Goal: Transaction & Acquisition: Purchase product/service

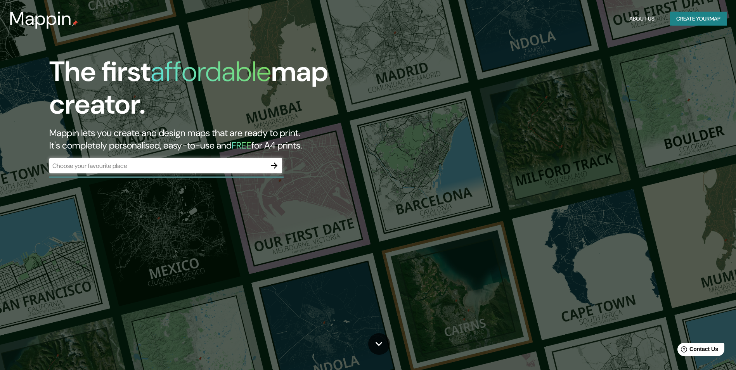
click at [87, 172] on div "​" at bounding box center [165, 166] width 233 height 16
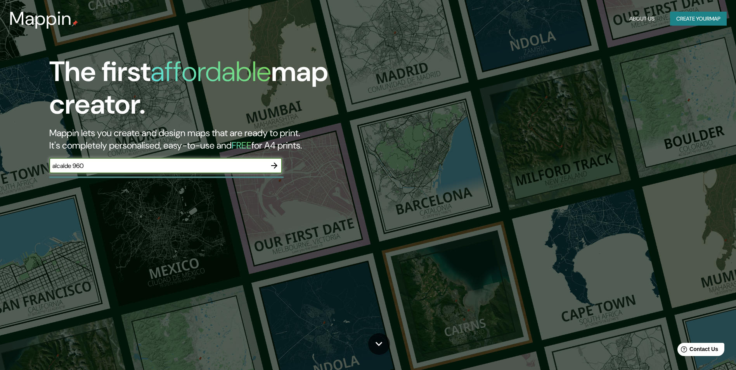
type input "alcalde 960"
click at [276, 164] on icon "button" at bounding box center [274, 165] width 9 height 9
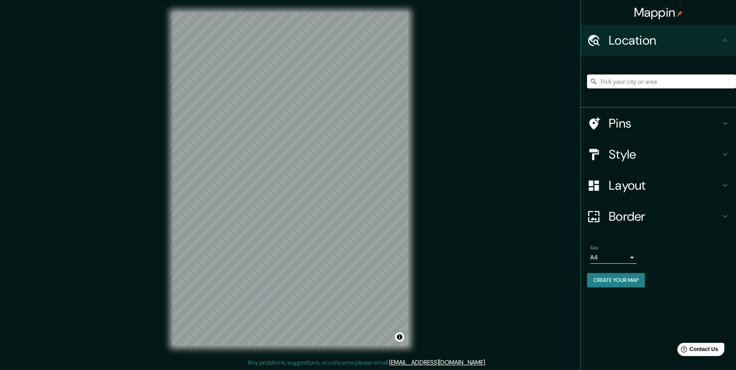
click at [624, 77] on input "Pick your city or area" at bounding box center [661, 82] width 149 height 14
type input "g"
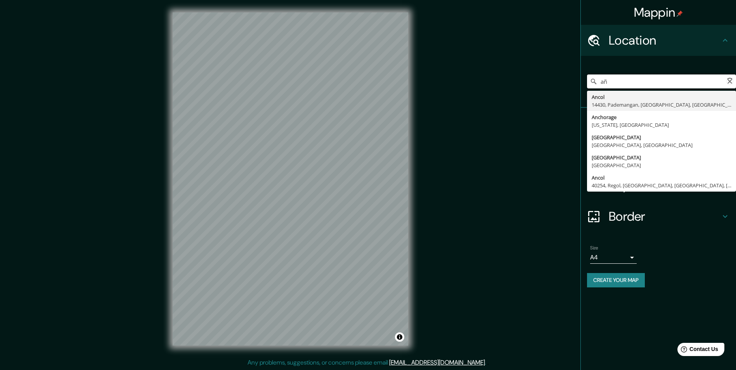
type input "a"
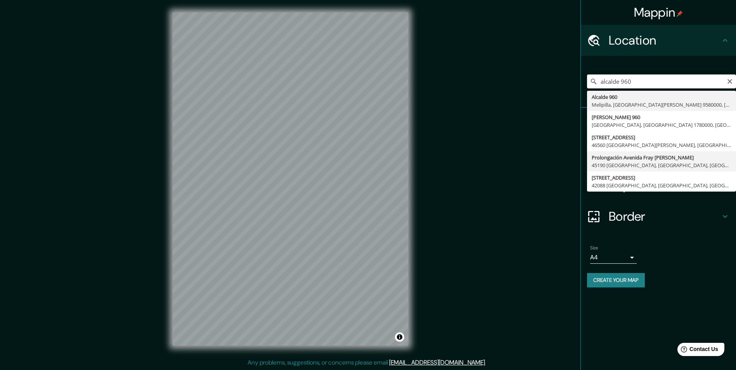
type input "Prolongación [STREET_ADDRESS][PERSON_NAME]"
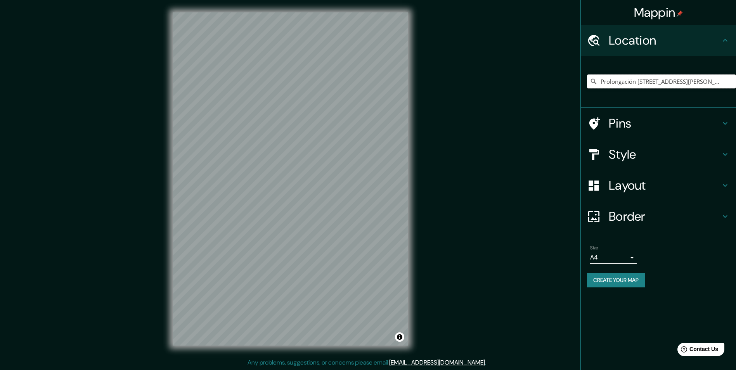
click at [650, 80] on input "Prolongación [STREET_ADDRESS][PERSON_NAME]" at bounding box center [661, 82] width 149 height 14
click at [728, 82] on icon "Clear" at bounding box center [730, 81] width 6 height 6
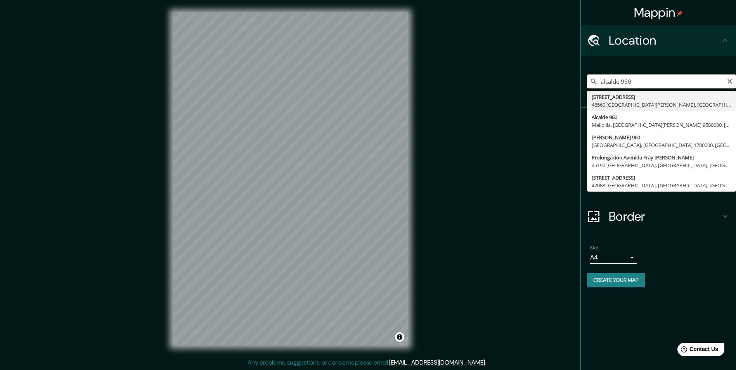
type input "[STREET_ADDRESS][PERSON_NAME]"
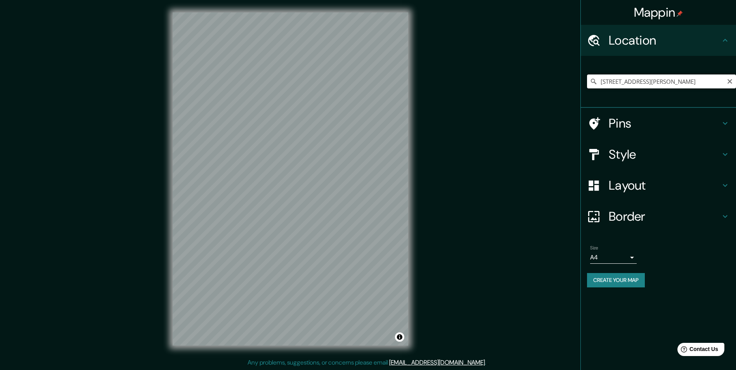
click at [657, 83] on input "[STREET_ADDRESS][PERSON_NAME]" at bounding box center [661, 82] width 149 height 14
click at [727, 82] on input "[STREET_ADDRESS][PERSON_NAME]" at bounding box center [661, 82] width 149 height 14
click at [729, 82] on icon "Clear" at bounding box center [730, 81] width 5 height 5
click at [637, 80] on input "alcalde 960" at bounding box center [661, 82] width 149 height 14
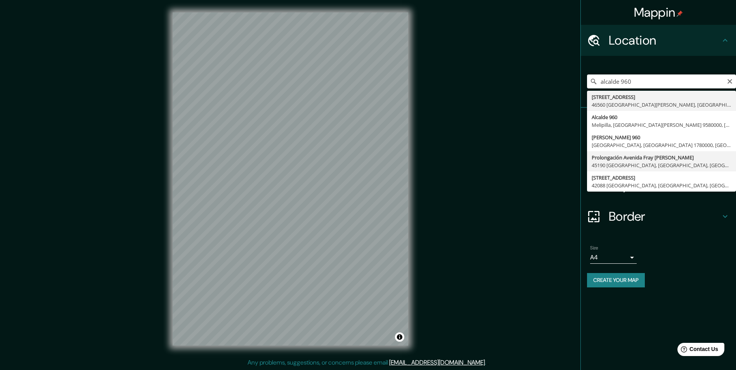
type input "Prolongación [STREET_ADDRESS][PERSON_NAME]"
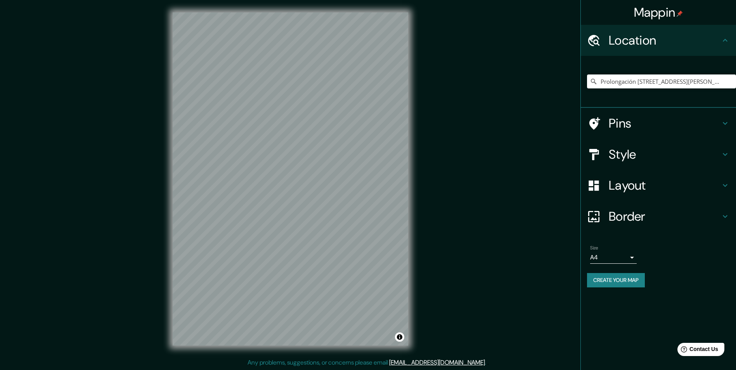
click at [628, 151] on h4 "Style" at bounding box center [665, 155] width 112 height 16
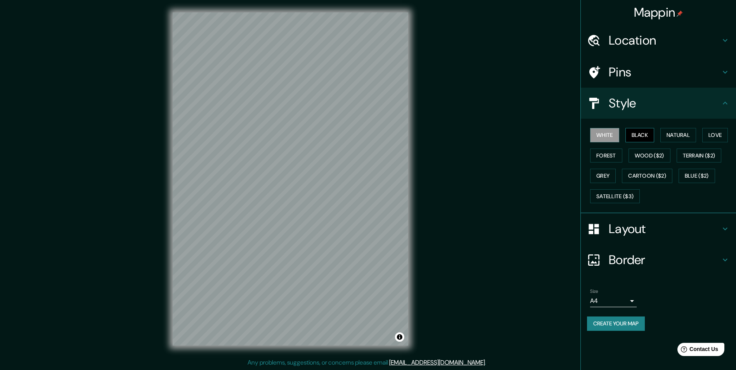
click at [638, 132] on button "Black" at bounding box center [640, 135] width 29 height 14
click at [616, 134] on button "White" at bounding box center [604, 135] width 29 height 14
click at [683, 134] on button "Natural" at bounding box center [679, 135] width 36 height 14
click at [215, 177] on div at bounding box center [218, 178] width 6 height 6
click at [713, 138] on button "Love" at bounding box center [715, 135] width 26 height 14
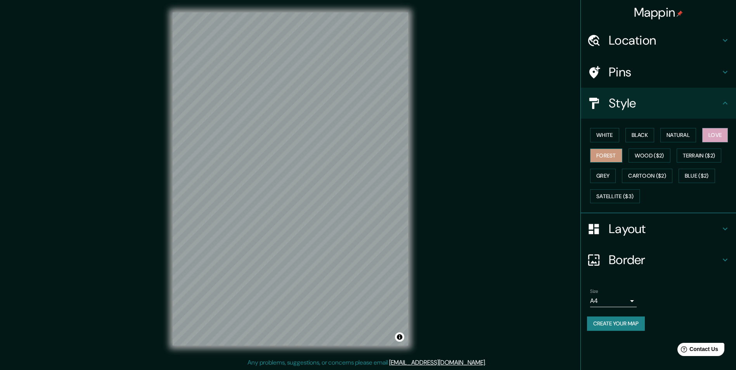
click at [602, 158] on button "Forest" at bounding box center [606, 156] width 32 height 14
click at [675, 134] on button "Natural" at bounding box center [679, 135] width 36 height 14
click at [614, 134] on button "White" at bounding box center [604, 135] width 29 height 14
click at [664, 134] on button "Natural" at bounding box center [679, 135] width 36 height 14
click at [690, 101] on h4 "Style" at bounding box center [665, 103] width 112 height 16
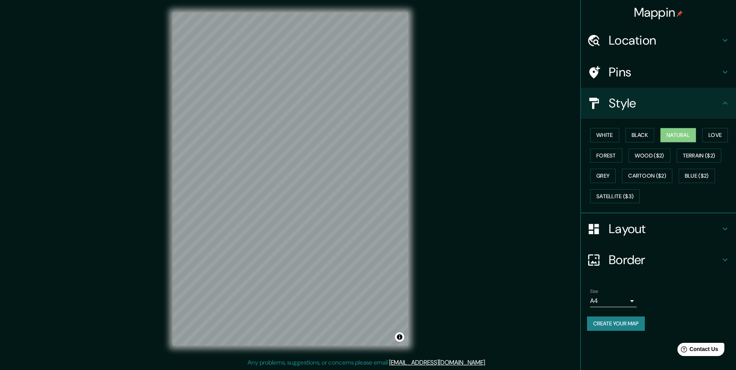
click at [728, 103] on icon at bounding box center [725, 103] width 9 height 9
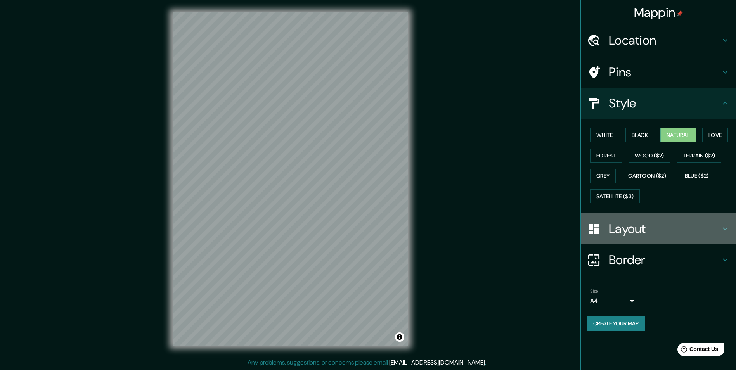
click at [626, 225] on h4 "Layout" at bounding box center [665, 229] width 112 height 16
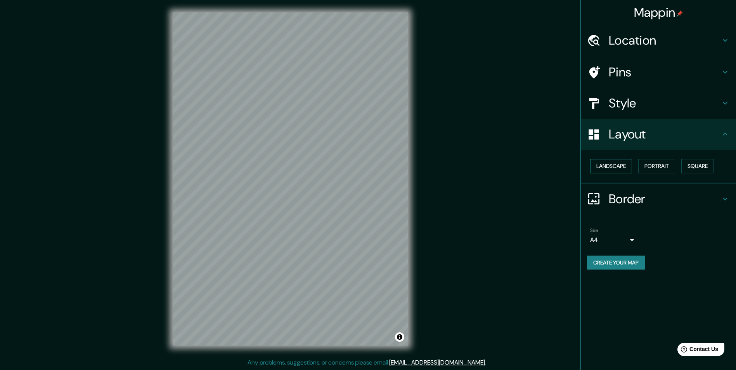
click at [619, 166] on button "Landscape" at bounding box center [611, 166] width 42 height 14
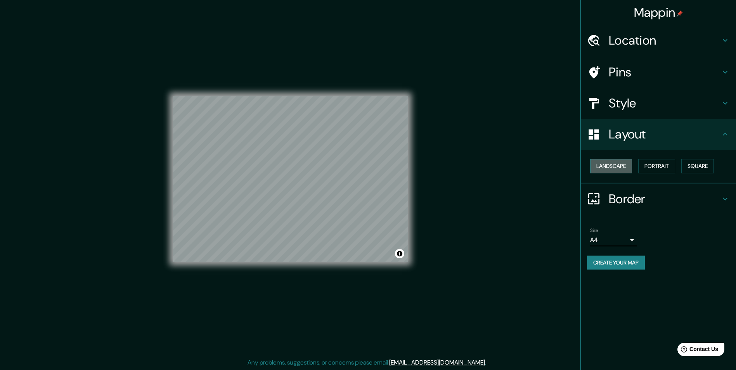
click at [619, 166] on button "Landscape" at bounding box center [611, 166] width 42 height 14
click at [652, 164] on button "Portrait" at bounding box center [656, 166] width 37 height 14
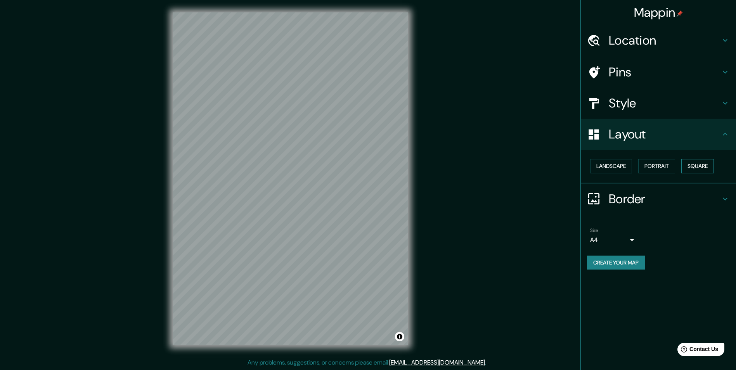
click at [696, 163] on button "Square" at bounding box center [698, 166] width 33 height 14
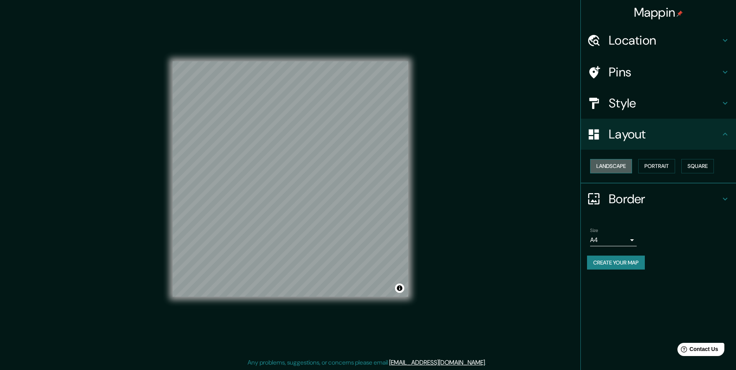
click at [615, 164] on button "Landscape" at bounding box center [611, 166] width 42 height 14
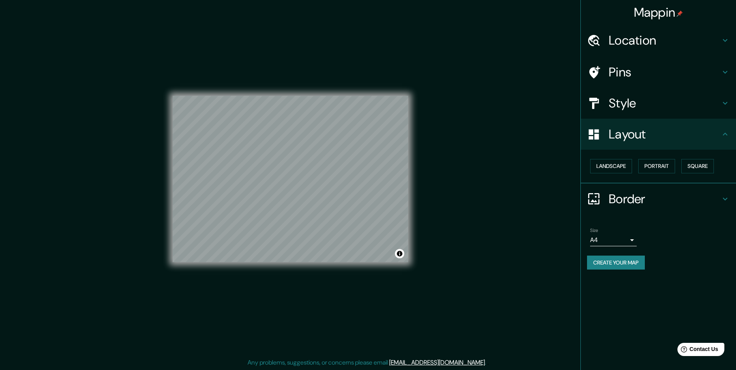
click at [619, 195] on h4 "Border" at bounding box center [665, 199] width 112 height 16
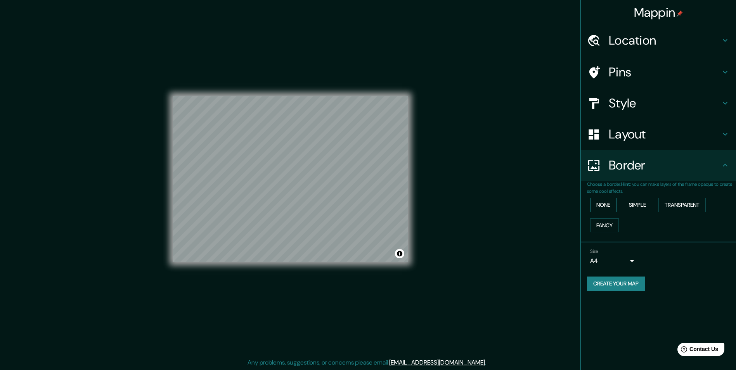
click at [610, 205] on button "None" at bounding box center [603, 205] width 26 height 14
click at [643, 203] on button "Simple" at bounding box center [637, 205] width 29 height 14
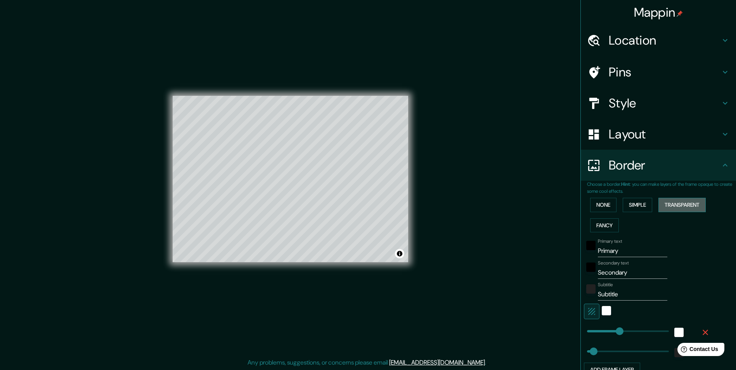
click at [671, 205] on button "Transparent" at bounding box center [682, 205] width 47 height 14
click at [607, 222] on button "Fancy" at bounding box center [604, 226] width 29 height 14
click at [601, 205] on button "None" at bounding box center [603, 205] width 26 height 14
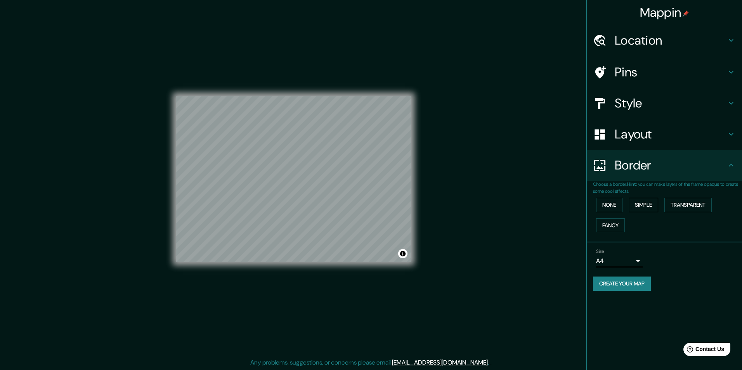
click at [631, 257] on body "Mappin Location Prolongación [GEOGRAPHIC_DATA][PERSON_NAME], [GEOGRAPHIC_DATA],…" at bounding box center [371, 185] width 742 height 370
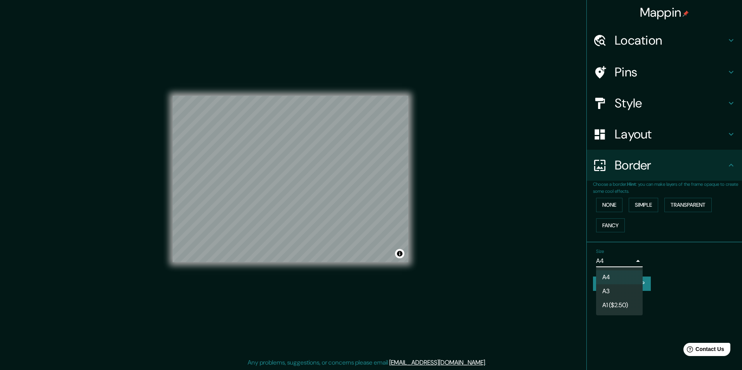
click at [617, 290] on li "A3" at bounding box center [619, 291] width 47 height 14
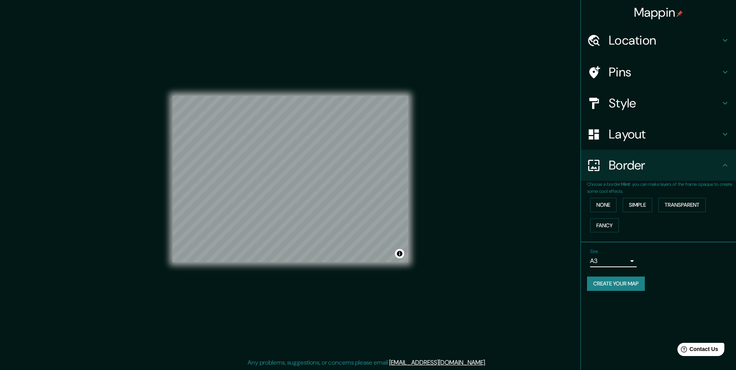
click at [622, 259] on body "Mappin Location Prolongación [GEOGRAPHIC_DATA][PERSON_NAME], [GEOGRAPHIC_DATA],…" at bounding box center [368, 185] width 736 height 370
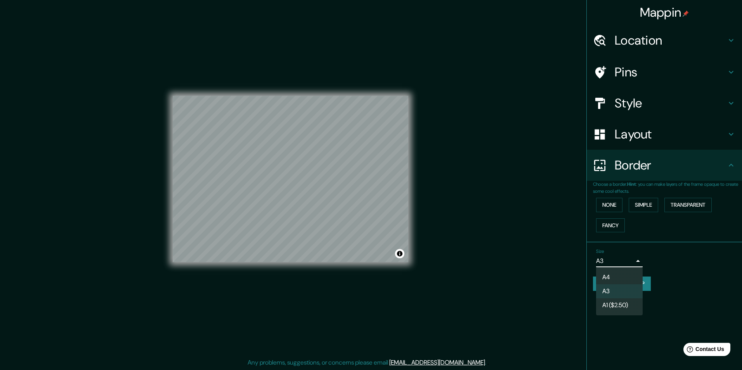
click at [614, 275] on li "A4" at bounding box center [619, 278] width 47 height 14
type input "single"
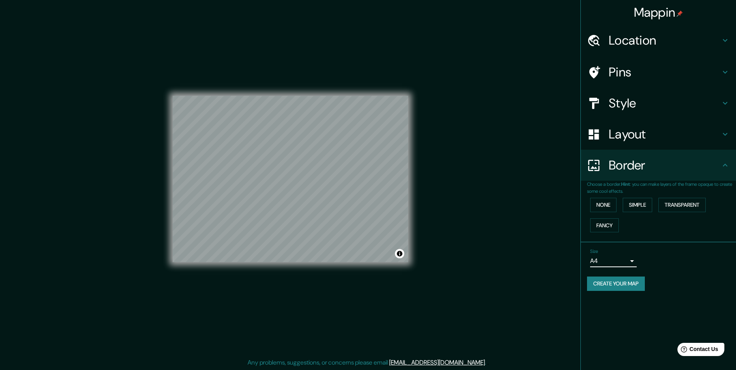
click at [704, 167] on h4 "Border" at bounding box center [665, 166] width 112 height 16
click at [697, 143] on div "Layout" at bounding box center [658, 134] width 155 height 31
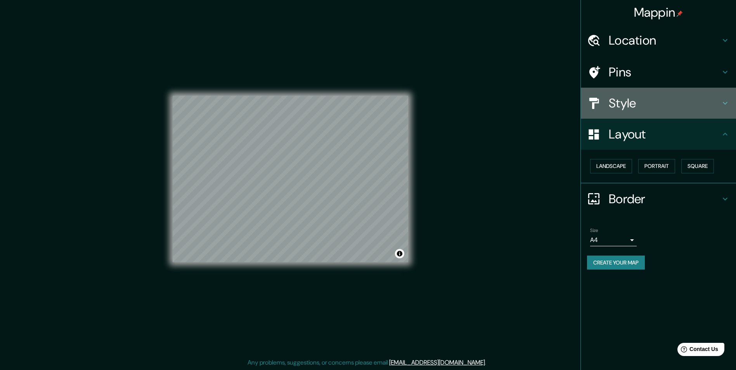
click at [650, 104] on h4 "Style" at bounding box center [665, 103] width 112 height 16
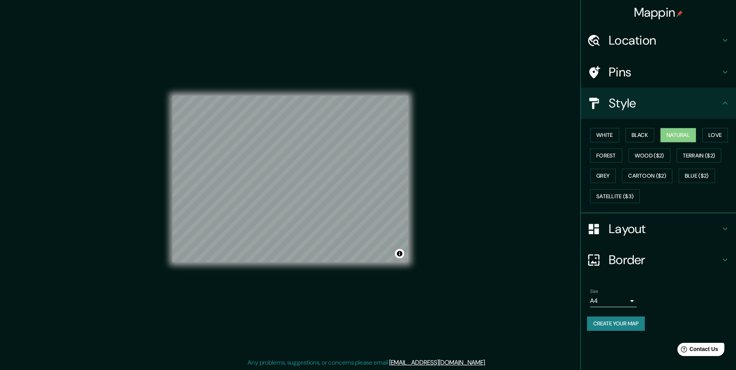
click at [635, 71] on h4 "Pins" at bounding box center [665, 72] width 112 height 16
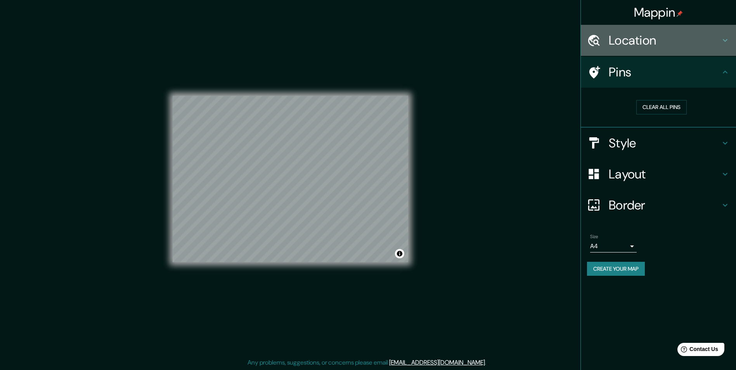
click at [644, 42] on h4 "Location" at bounding box center [665, 41] width 112 height 16
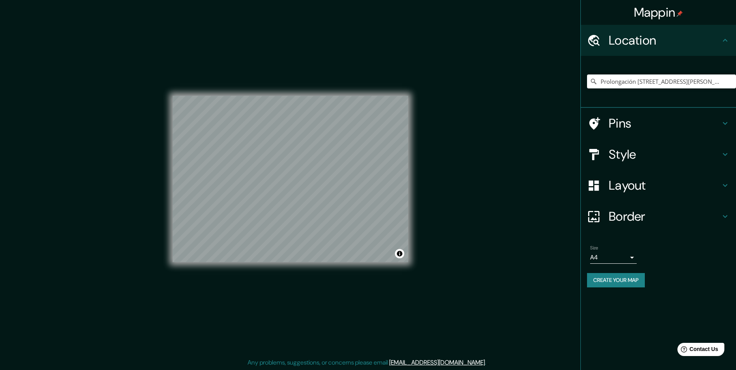
click at [325, 76] on div "© Mapbox © OpenStreetMap Improve this map" at bounding box center [291, 178] width 236 height 333
click at [622, 157] on h4 "Style" at bounding box center [665, 155] width 112 height 16
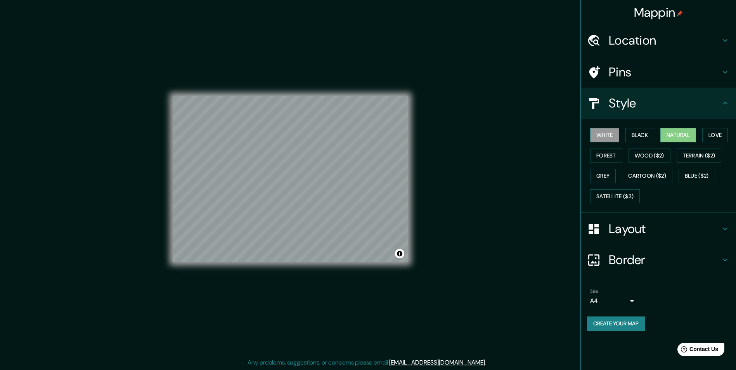
click at [607, 133] on button "White" at bounding box center [604, 135] width 29 height 14
click at [631, 136] on button "Black" at bounding box center [640, 135] width 29 height 14
click at [668, 136] on button "Natural" at bounding box center [679, 135] width 36 height 14
click at [611, 139] on button "White" at bounding box center [604, 135] width 29 height 14
click at [673, 135] on button "Natural" at bounding box center [679, 135] width 36 height 14
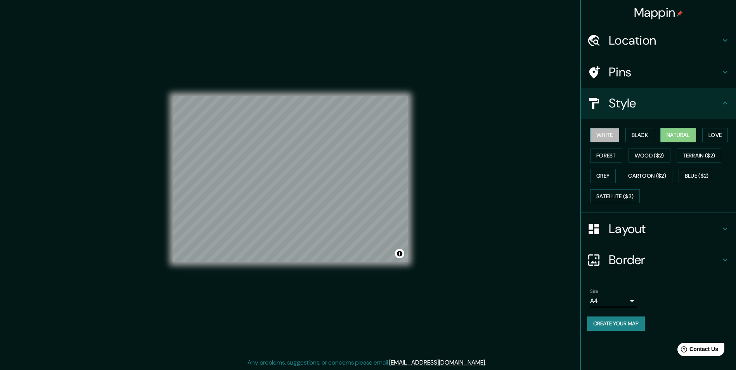
click at [607, 139] on button "White" at bounding box center [604, 135] width 29 height 14
click at [689, 132] on button "Natural" at bounding box center [679, 135] width 36 height 14
click at [604, 156] on button "Forest" at bounding box center [606, 156] width 32 height 14
click at [675, 140] on button "Natural" at bounding box center [679, 135] width 36 height 14
click at [606, 139] on button "White" at bounding box center [604, 135] width 29 height 14
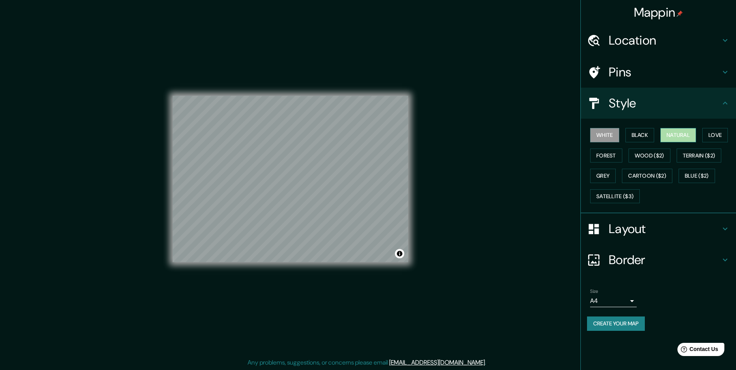
click at [673, 137] on button "Natural" at bounding box center [679, 135] width 36 height 14
click at [602, 136] on button "White" at bounding box center [604, 135] width 29 height 14
click at [642, 62] on div "Pins" at bounding box center [658, 72] width 155 height 31
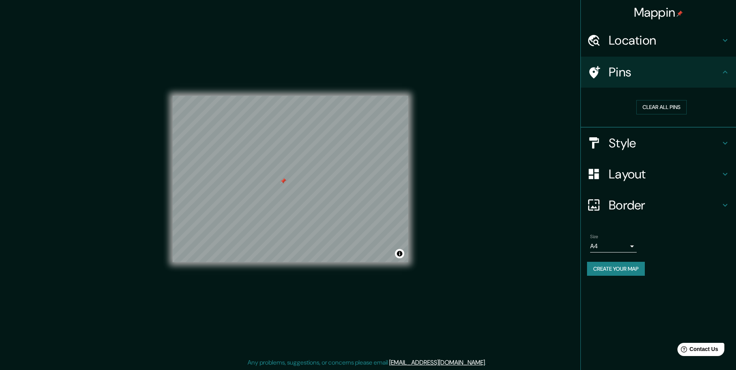
click at [281, 182] on div at bounding box center [283, 181] width 6 height 6
click at [623, 272] on button "Create your map" at bounding box center [616, 269] width 58 height 14
click at [624, 269] on button "Create your map" at bounding box center [616, 269] width 58 height 14
click at [618, 315] on div "Mappin Location Prolongación [GEOGRAPHIC_DATA][PERSON_NAME], [GEOGRAPHIC_DATA],…" at bounding box center [659, 185] width 156 height 370
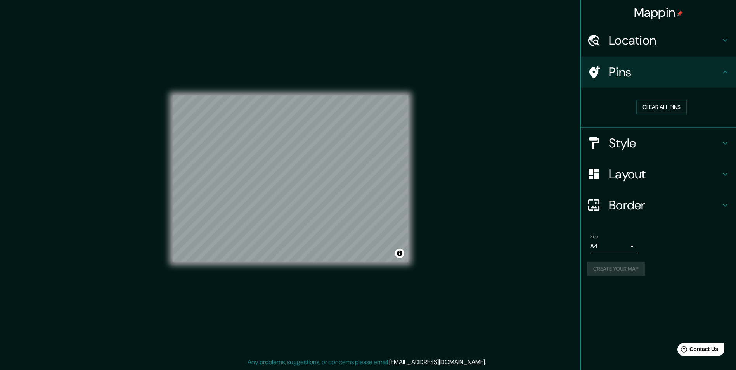
scroll to position [0, 0]
click at [666, 48] on h4 "Location" at bounding box center [665, 41] width 112 height 16
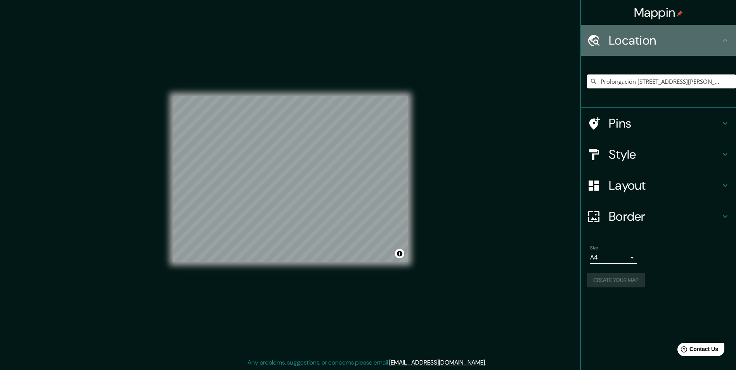
click at [666, 48] on h4 "Location" at bounding box center [665, 41] width 112 height 16
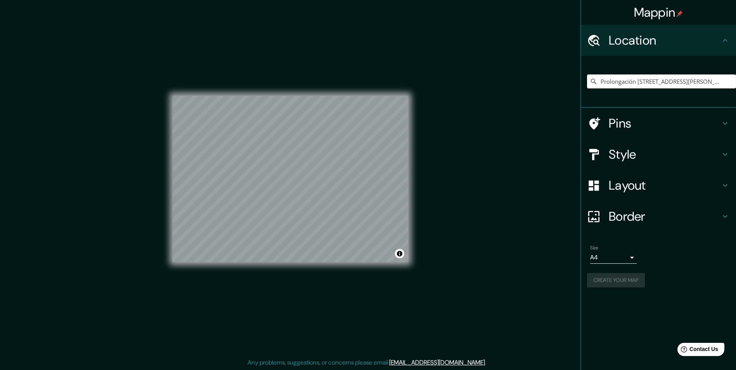
click at [628, 255] on body "Mappin Location Prolongación [GEOGRAPHIC_DATA][PERSON_NAME], [GEOGRAPHIC_DATA],…" at bounding box center [368, 185] width 736 height 370
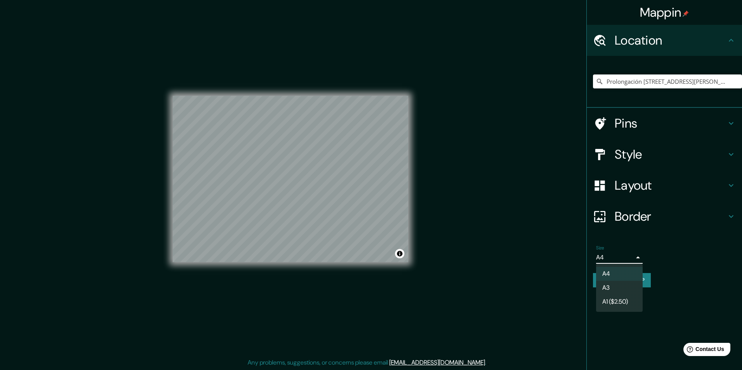
click at [616, 271] on li "A4" at bounding box center [619, 274] width 47 height 14
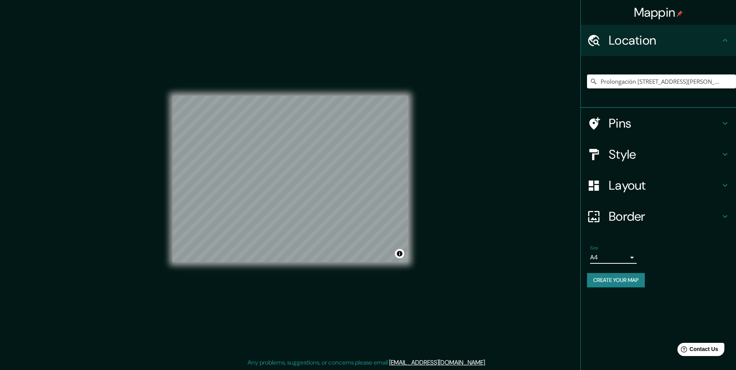
click at [619, 283] on button "Create your map" at bounding box center [616, 280] width 58 height 14
click at [621, 287] on button "Create your map" at bounding box center [616, 280] width 58 height 14
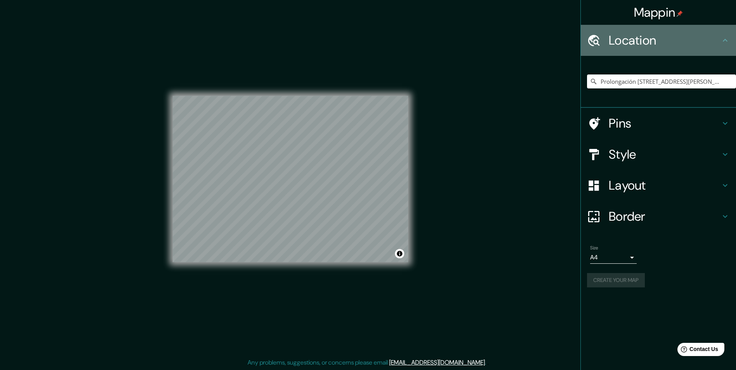
click at [726, 43] on icon at bounding box center [725, 40] width 9 height 9
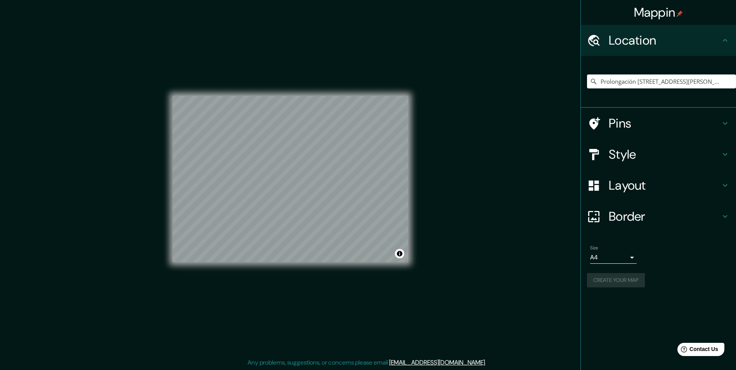
click at [676, 10] on h4 "Mappin" at bounding box center [658, 13] width 49 height 16
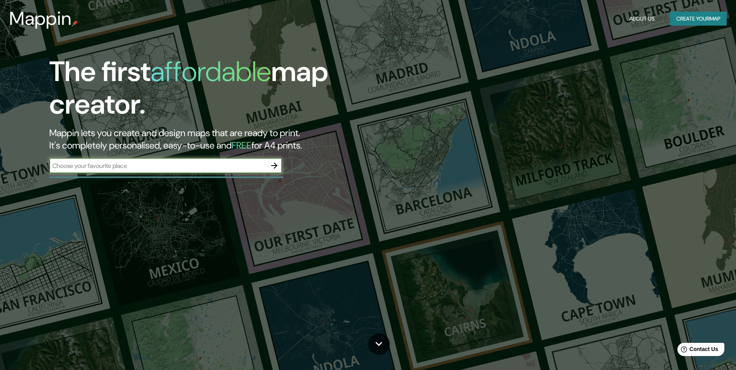
click at [689, 15] on button "Create your map" at bounding box center [698, 19] width 57 height 14
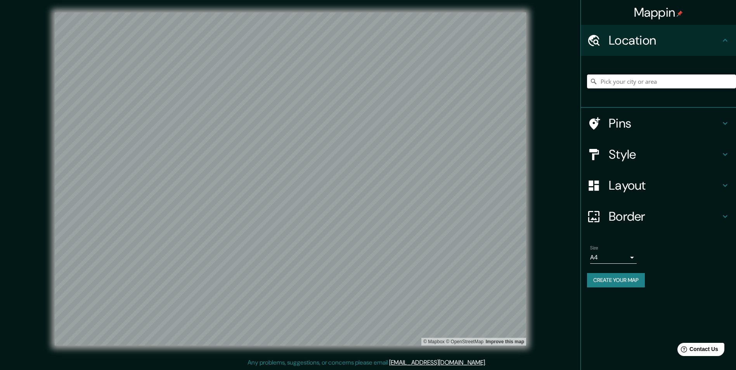
click at [639, 80] on input "Pick your city or area" at bounding box center [661, 82] width 149 height 14
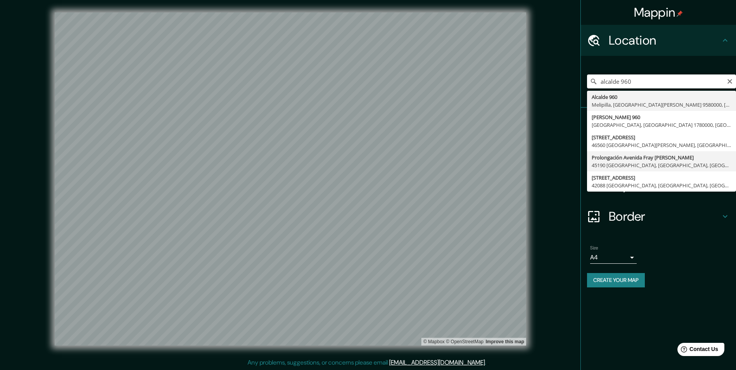
type input "Prolongación [STREET_ADDRESS][PERSON_NAME]"
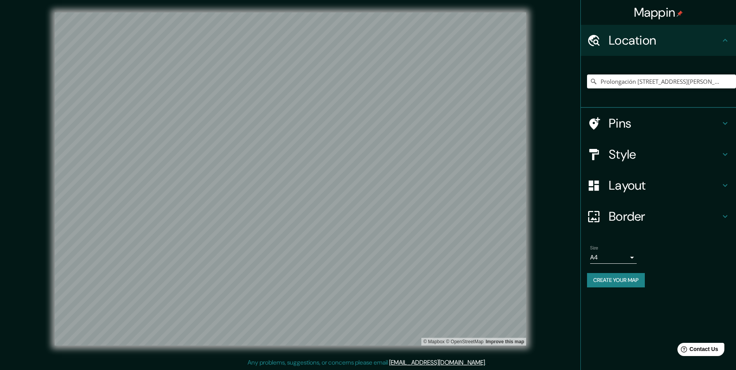
click at [614, 285] on button "Create your map" at bounding box center [616, 280] width 58 height 14
click at [659, 120] on h4 "Pins" at bounding box center [665, 124] width 112 height 16
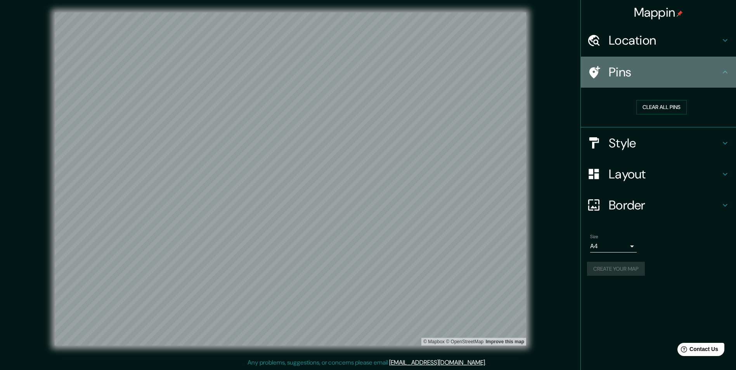
click at [670, 82] on div "Pins" at bounding box center [658, 72] width 155 height 31
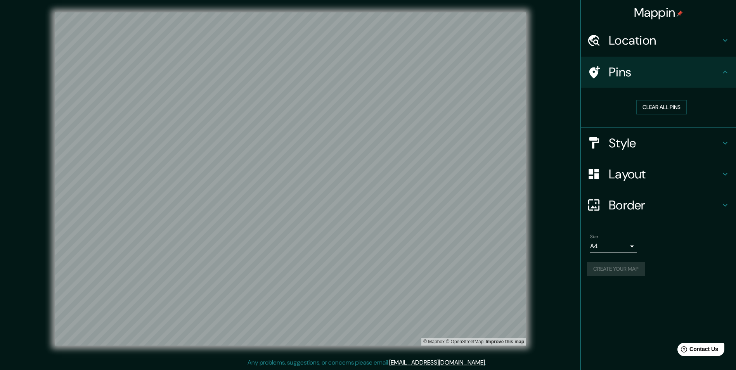
click at [654, 130] on div "Style" at bounding box center [658, 143] width 155 height 31
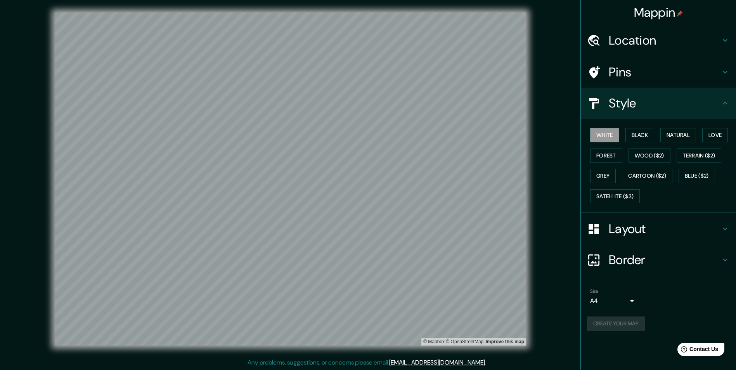
click at [630, 228] on h4 "Layout" at bounding box center [665, 229] width 112 height 16
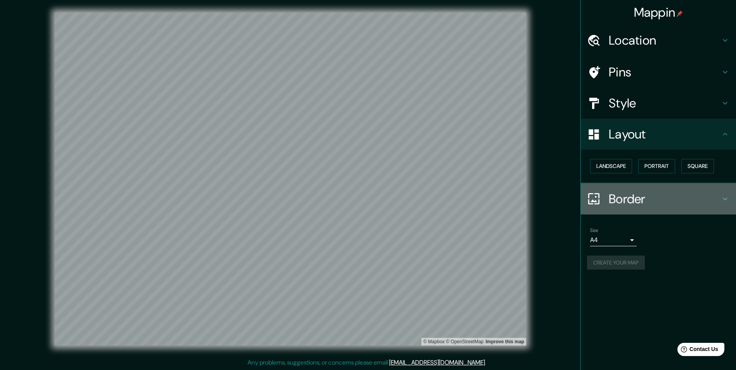
click at [641, 199] on h4 "Border" at bounding box center [665, 199] width 112 height 16
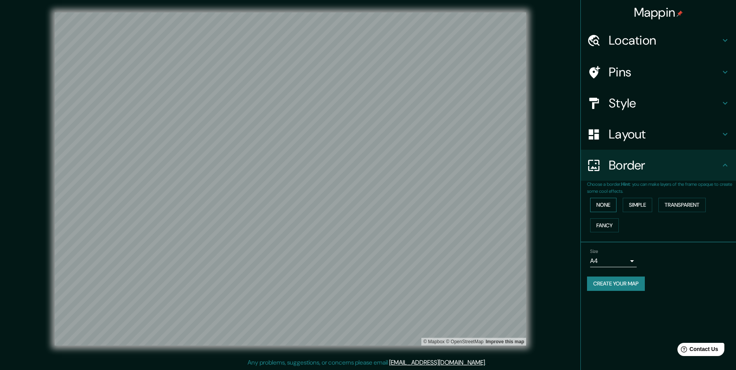
click at [606, 199] on button "None" at bounding box center [603, 205] width 26 height 14
click at [610, 280] on button "Create your map" at bounding box center [616, 284] width 58 height 14
